Goal: Find specific page/section: Find specific page/section

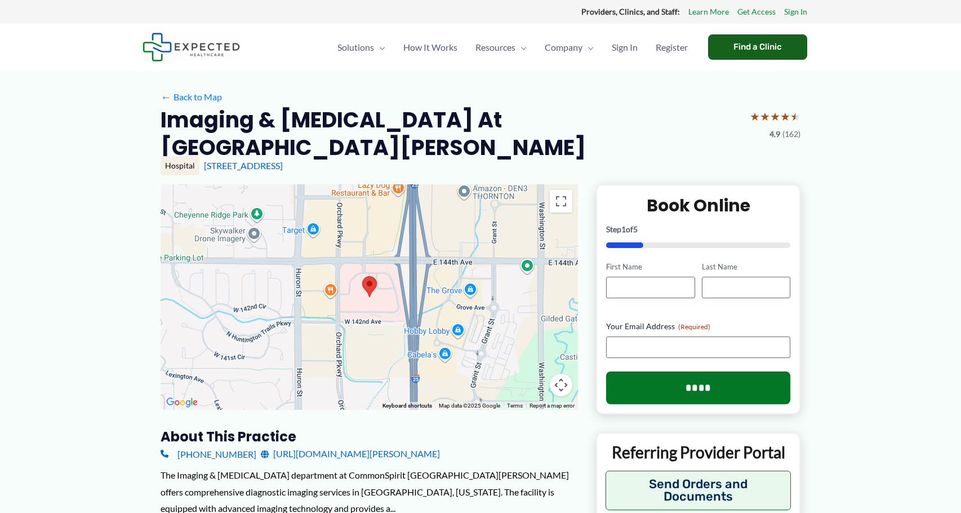
click at [731, 45] on div "Find a Clinic" at bounding box center [757, 46] width 99 height 25
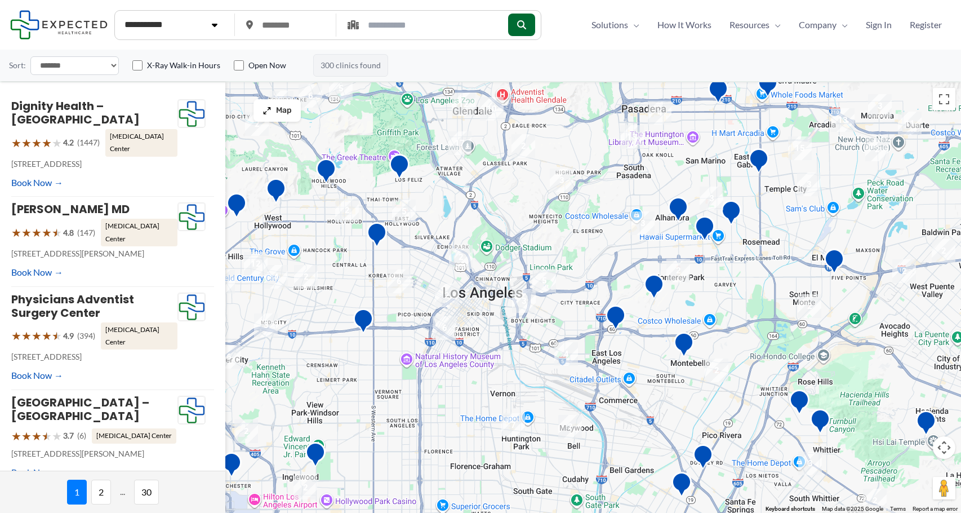
click at [114, 65] on select "**********" at bounding box center [74, 65] width 88 height 19
click at [114, 66] on select "**********" at bounding box center [74, 65] width 88 height 19
